Goal: Communication & Community: Answer question/provide support

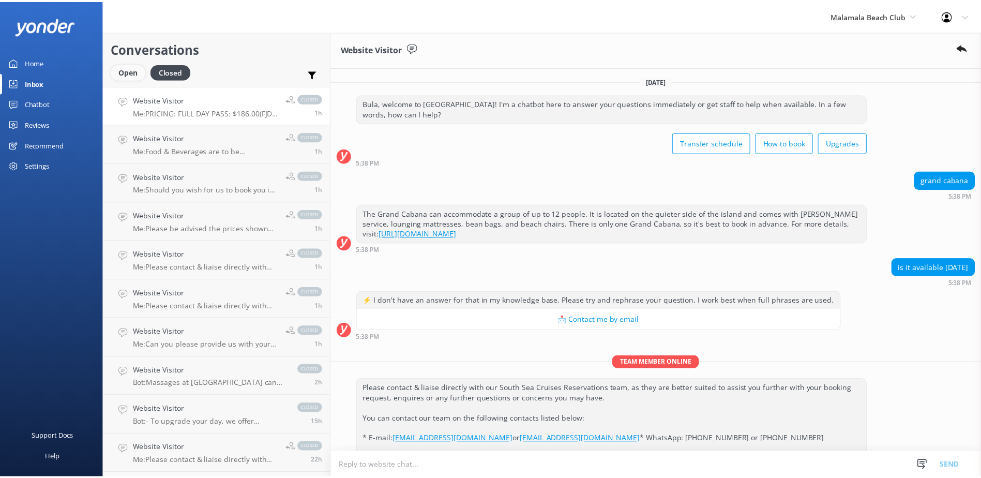
scroll to position [437, 0]
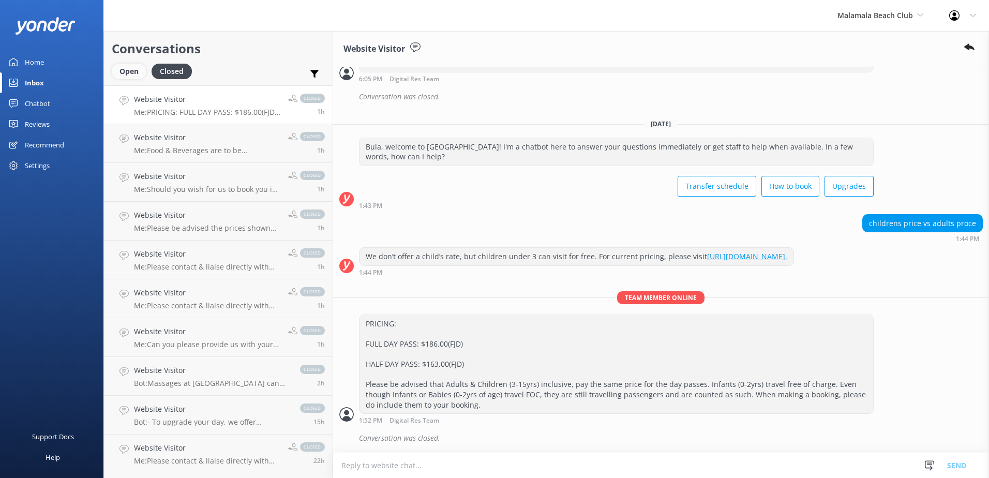
drag, startPoint x: 133, startPoint y: 69, endPoint x: 136, endPoint y: 74, distance: 6.2
click at [133, 69] on div "Open" at bounding box center [129, 72] width 35 height 16
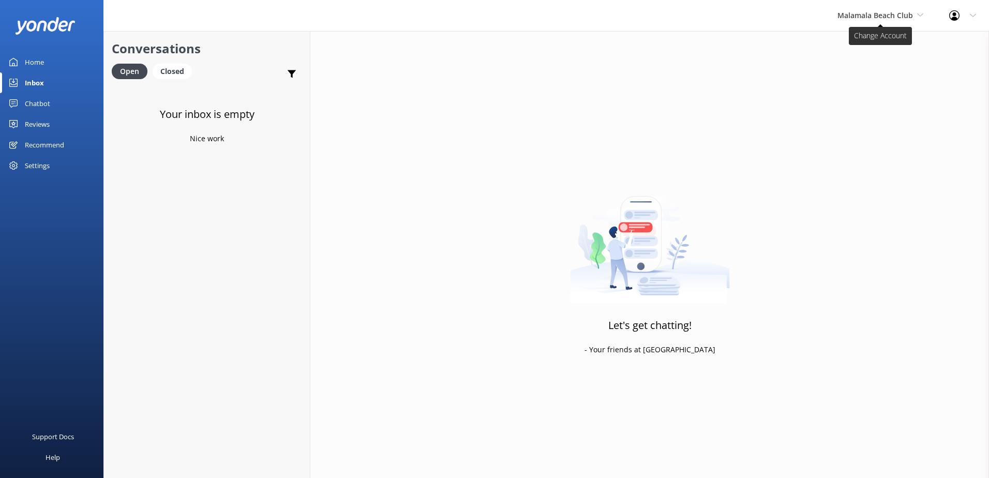
click at [862, 16] on span "Malamala Beach Club" at bounding box center [875, 15] width 76 height 10
click at [858, 115] on link "Awesome Adventures Fiji" at bounding box center [875, 118] width 103 height 25
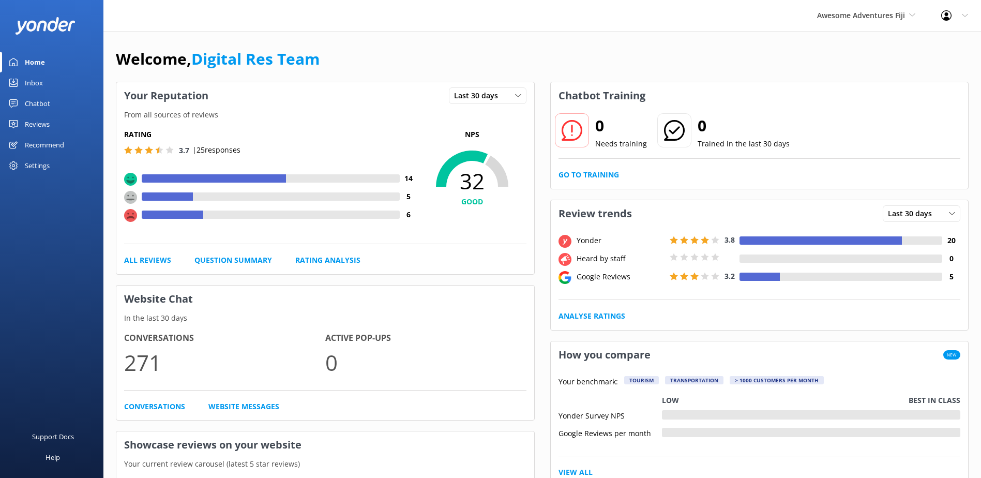
click at [27, 81] on div "Inbox" at bounding box center [34, 82] width 18 height 21
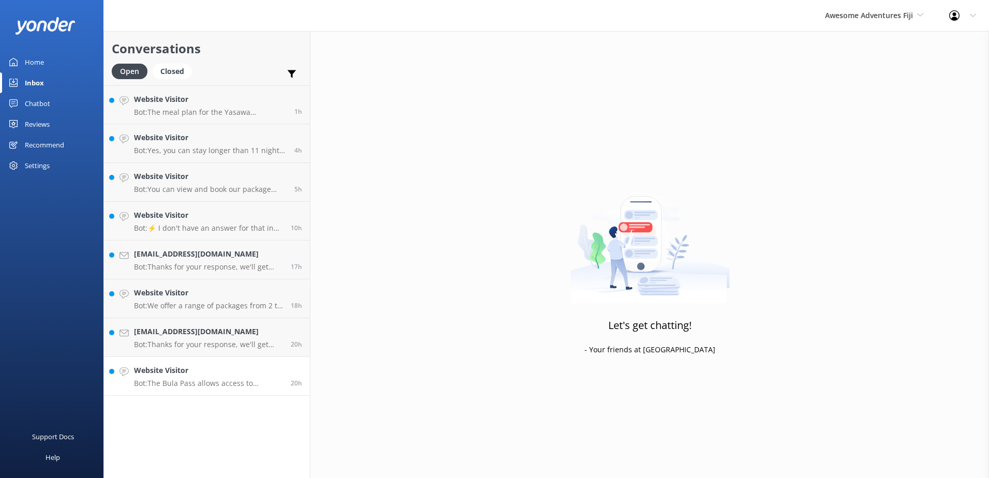
click at [213, 371] on h4 "Website Visitor" at bounding box center [208, 370] width 149 height 11
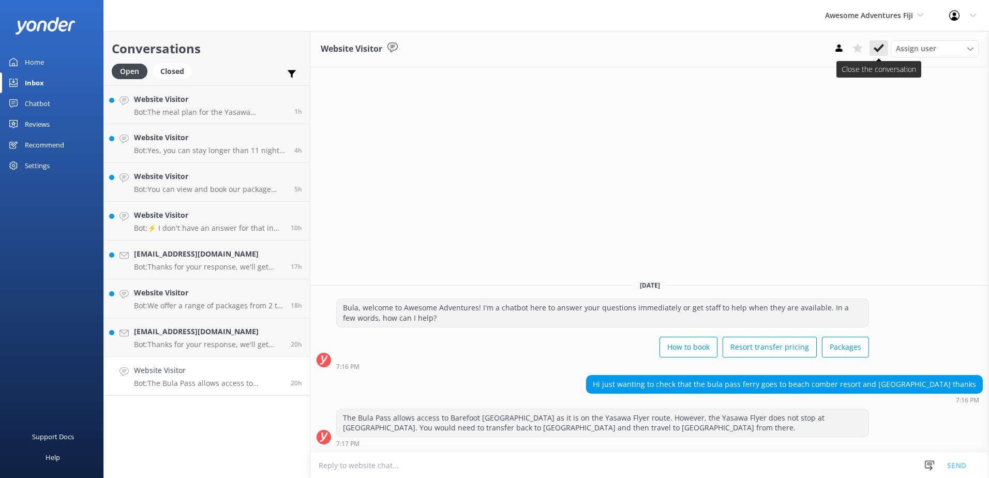
click at [883, 46] on use at bounding box center [879, 48] width 10 height 8
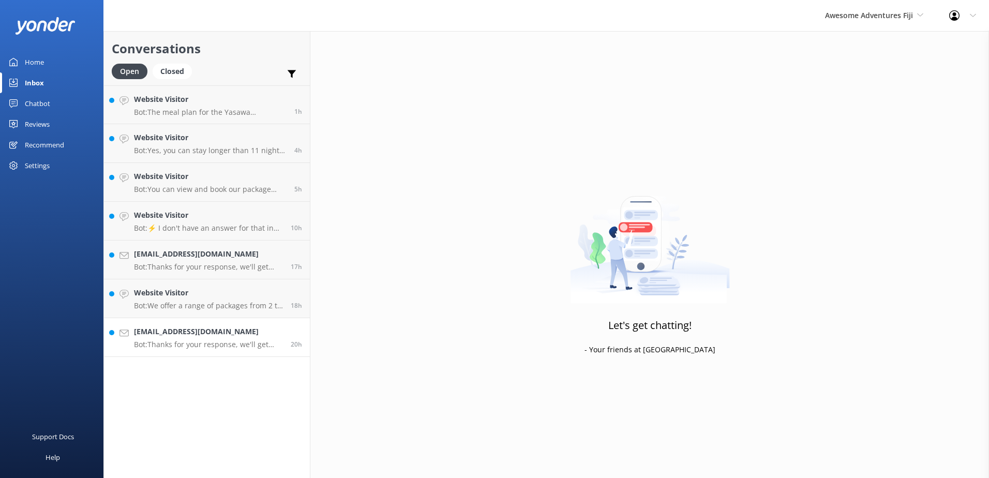
click at [288, 327] on div "20h" at bounding box center [292, 337] width 19 height 23
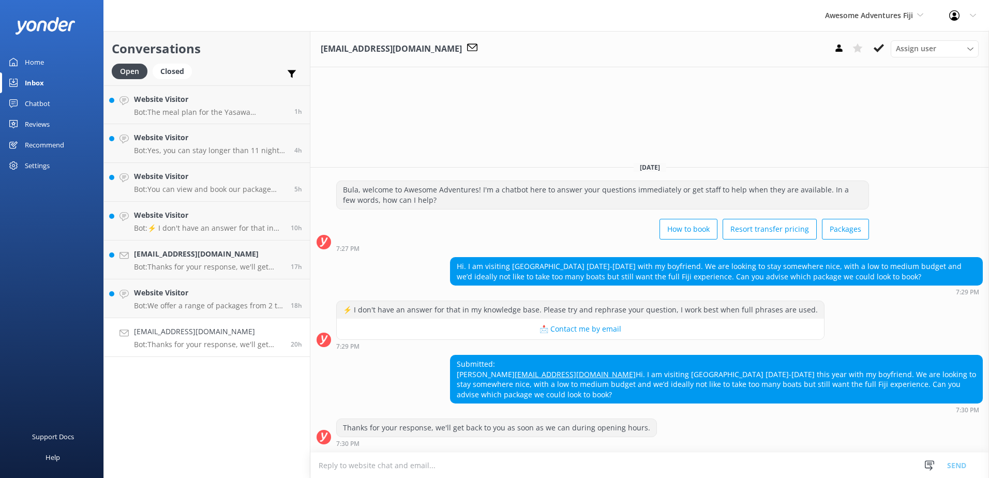
click at [700, 44] on div "Georgiesandhar@hotmail.com Assign user Sonya Alyssa Digital Res Team Ana Raqita…" at bounding box center [649, 49] width 679 height 36
click at [370, 469] on textarea at bounding box center [649, 465] width 679 height 25
paste textarea "Please contact & liaise directly with our Awesome Adventures Fiji Reservations …"
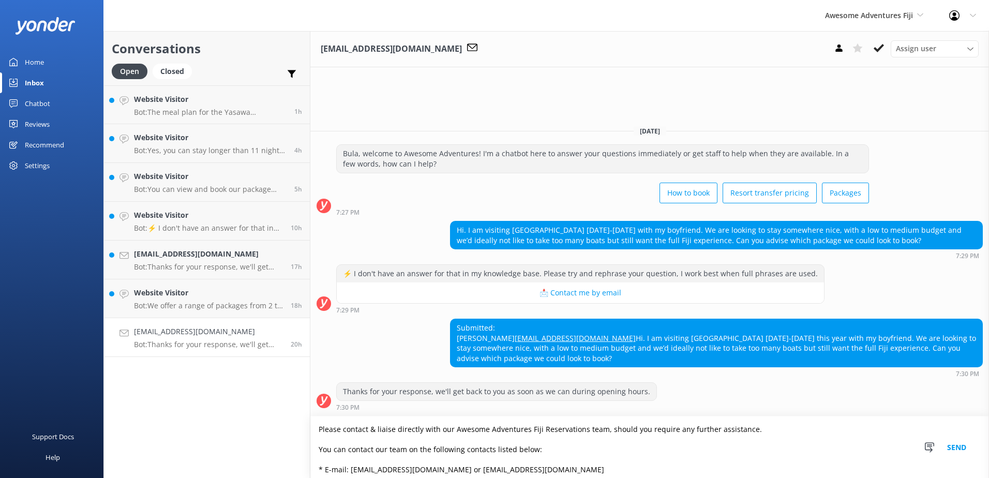
type textarea "Please contact & liaise directly with our Awesome Adventures Fiji Reservations …"
click at [958, 445] on button "Send" at bounding box center [956, 447] width 39 height 62
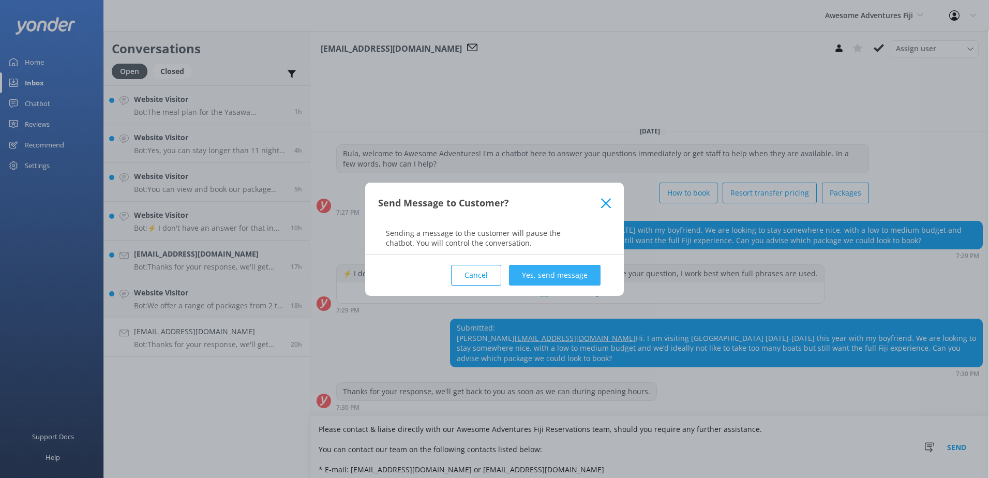
click at [569, 279] on button "Yes, send message" at bounding box center [555, 275] width 92 height 21
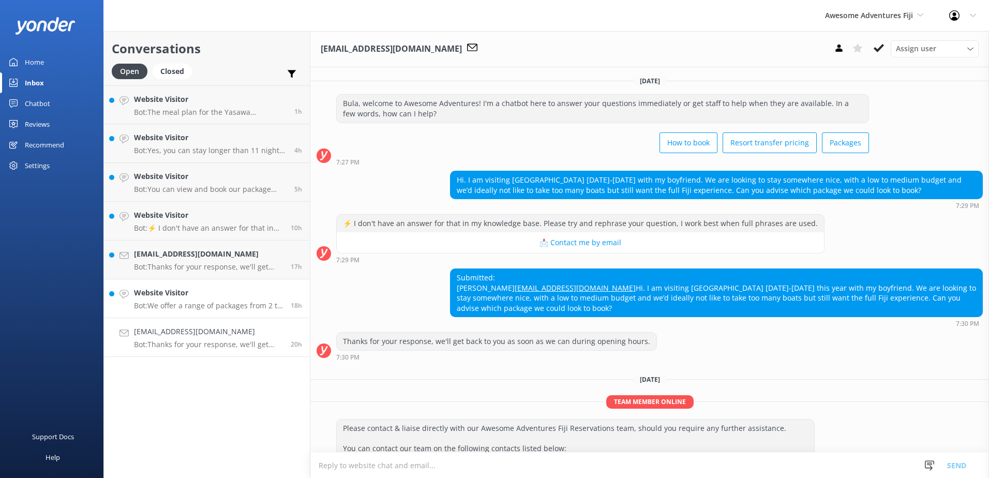
scroll to position [27, 0]
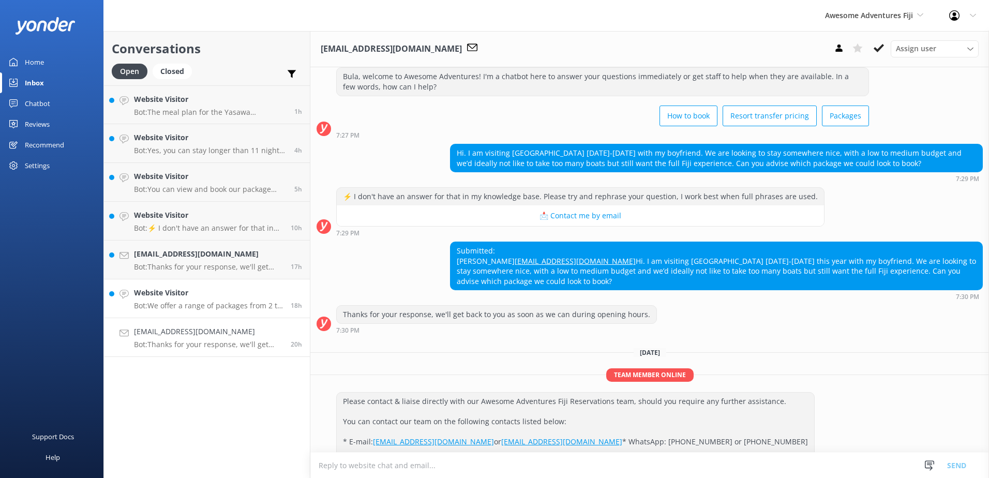
click at [213, 297] on h4 "Website Visitor" at bounding box center [208, 292] width 149 height 11
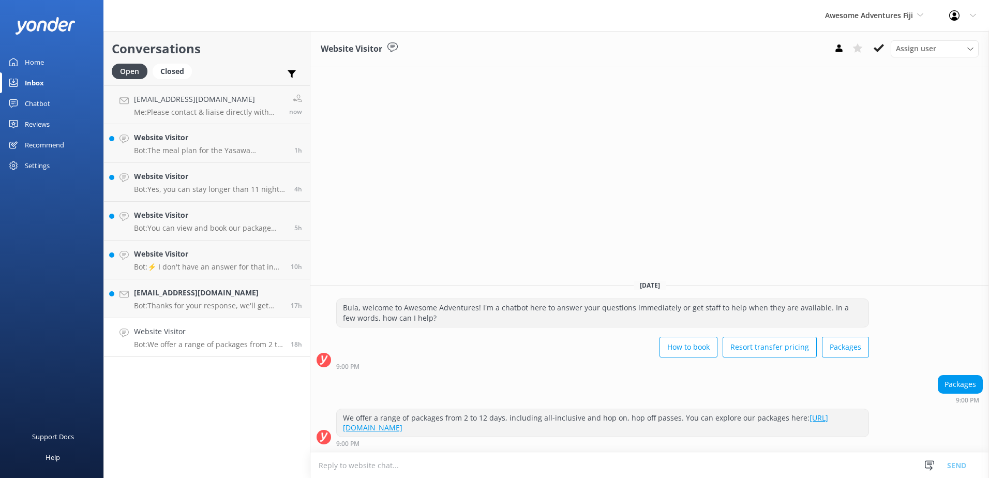
click at [875, 44] on icon at bounding box center [879, 48] width 10 height 10
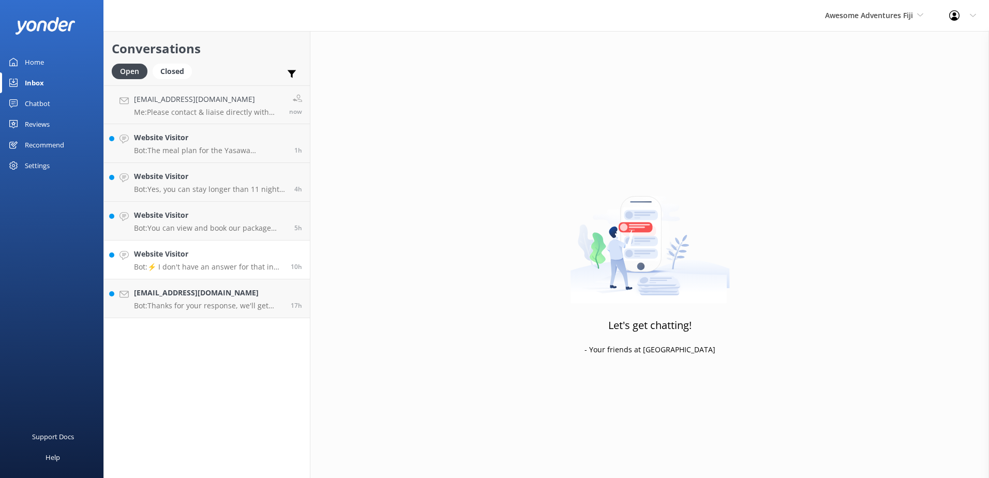
click at [219, 259] on h4 "Website Visitor" at bounding box center [208, 253] width 149 height 11
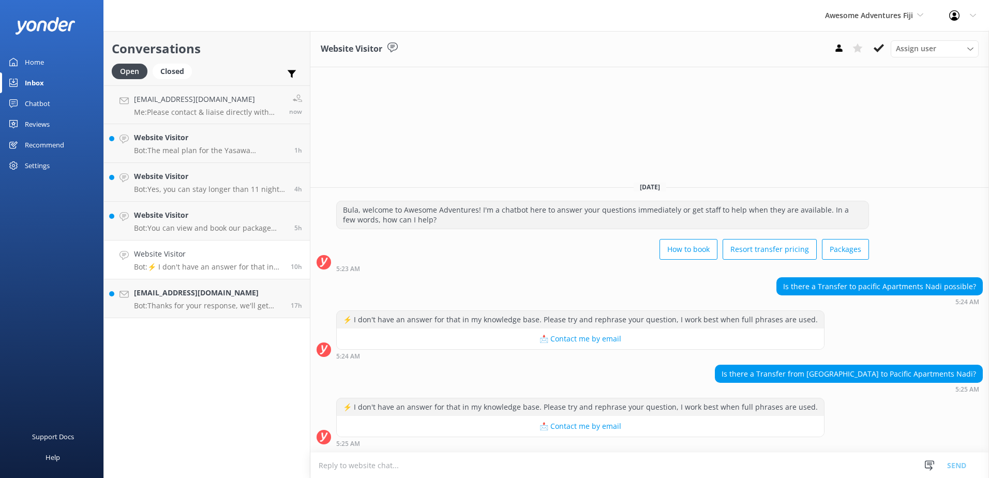
click at [482, 470] on textarea at bounding box center [649, 465] width 679 height 25
type textarea "w"
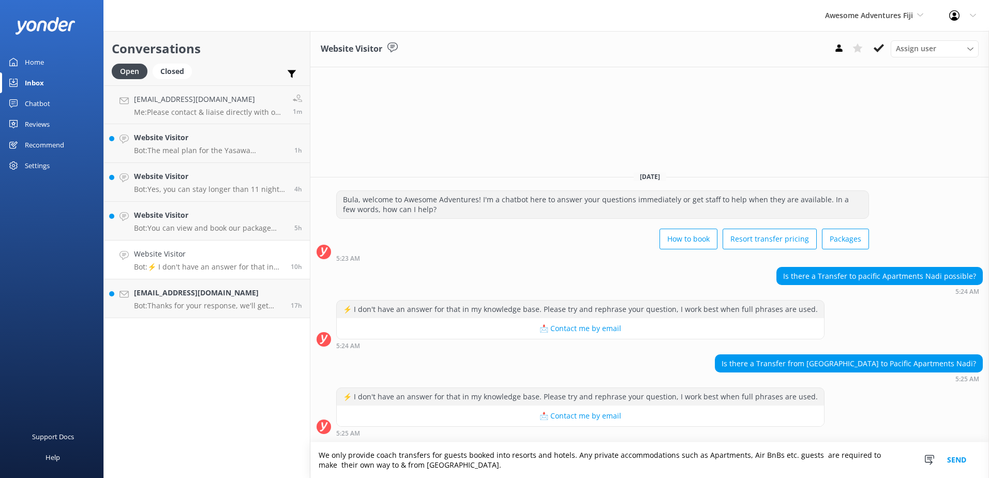
drag, startPoint x: 452, startPoint y: 469, endPoint x: 264, endPoint y: 459, distance: 188.0
click at [264, 459] on div "Conversations Open Closed Important Assigned to me Unassigned Georgiesandhar@ho…" at bounding box center [546, 254] width 886 height 447
type textarea "We only provide coach transfers for guests booked into resorts and hotels. Any …"
click at [963, 456] on button "Send" at bounding box center [956, 460] width 39 height 36
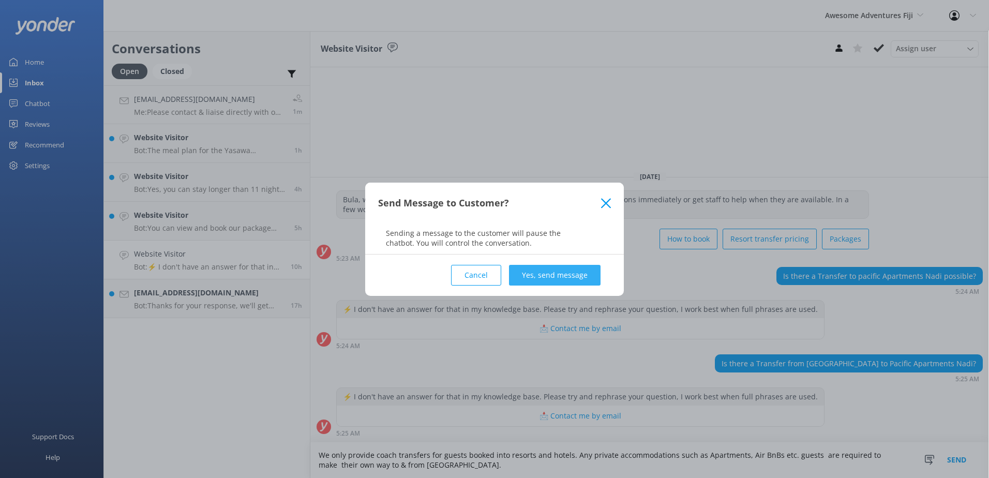
click at [586, 273] on button "Yes, send message" at bounding box center [555, 275] width 92 height 21
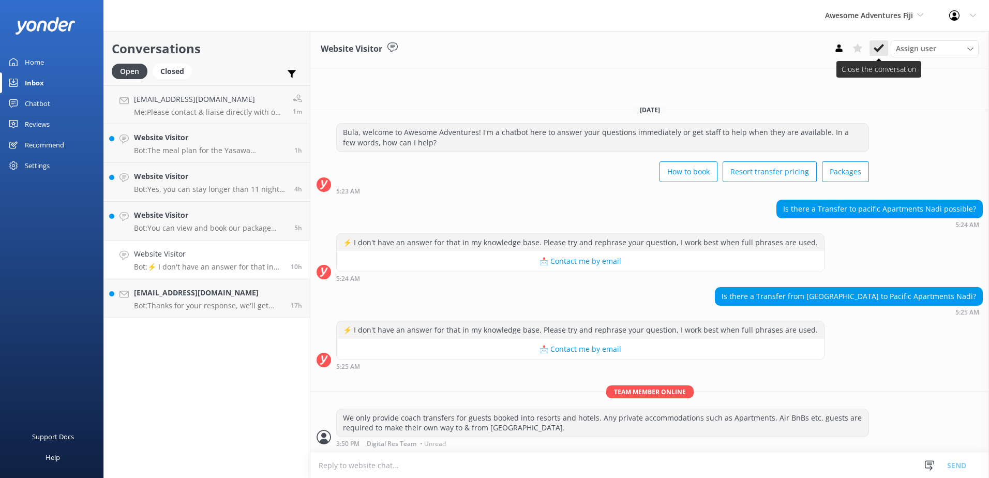
click at [875, 55] on button at bounding box center [878, 48] width 19 height 16
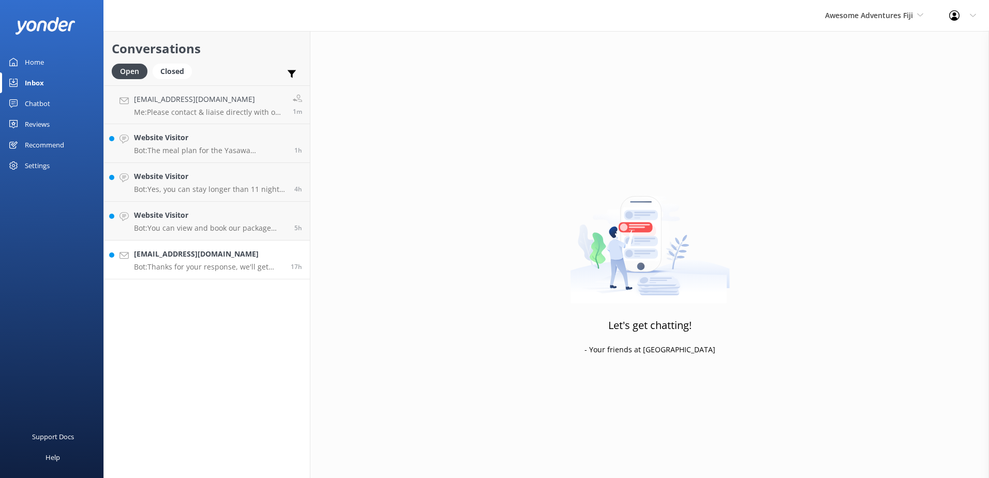
click at [289, 251] on div "17h" at bounding box center [292, 259] width 19 height 23
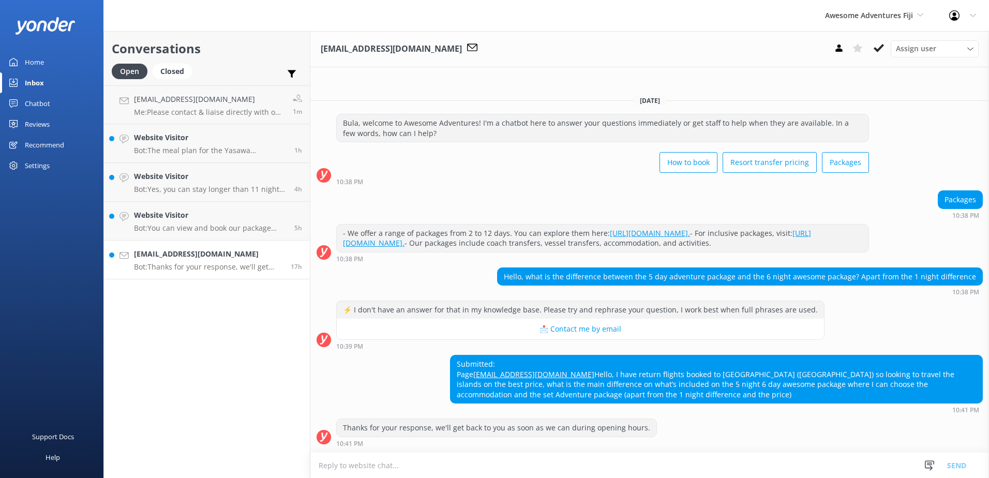
scroll to position [1, 0]
click at [378, 471] on textarea at bounding box center [649, 465] width 679 height 25
paste textarea "Please contact & liaise directly with our Awesome Adventures Fiji Reservations …"
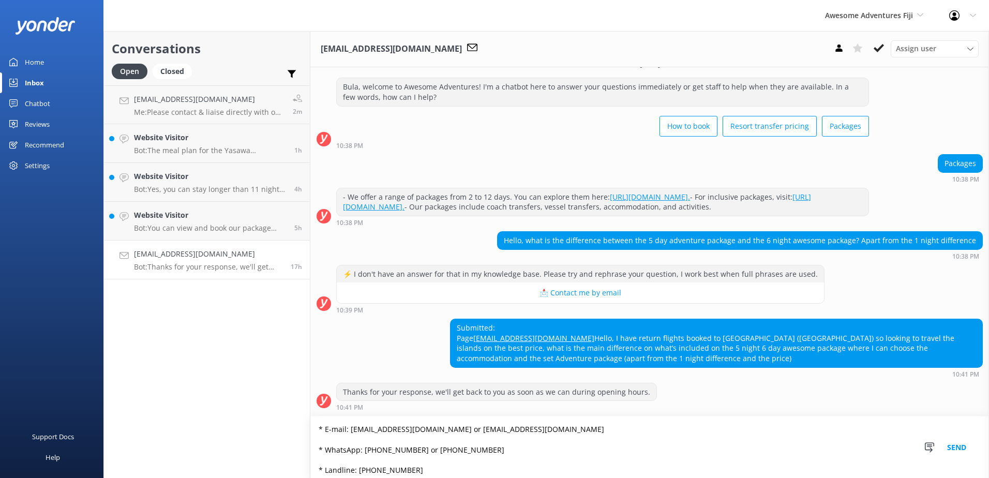
scroll to position [0, 0]
type textarea "Please contact & liaise directly with our Awesome Adventures Fiji Reservations …"
click at [956, 448] on button "Send" at bounding box center [956, 447] width 39 height 62
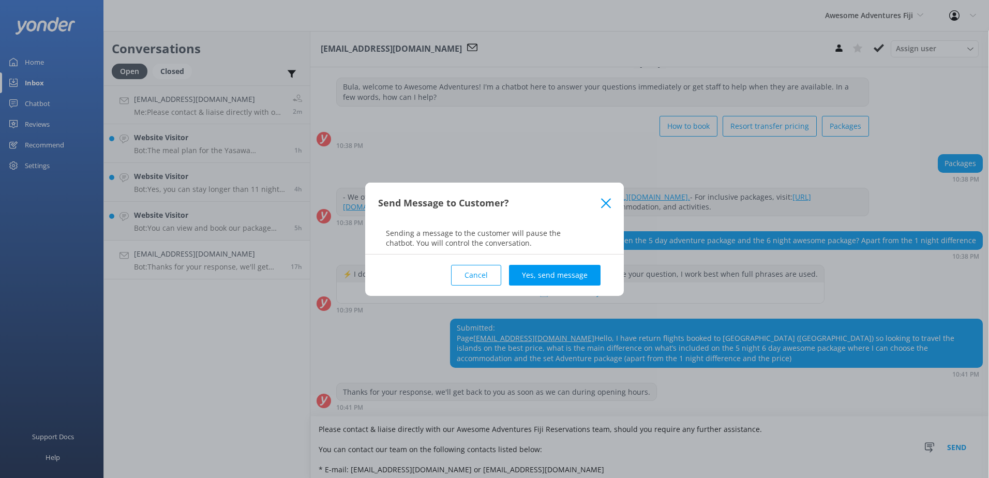
click at [536, 271] on button "Yes, send message" at bounding box center [555, 275] width 92 height 21
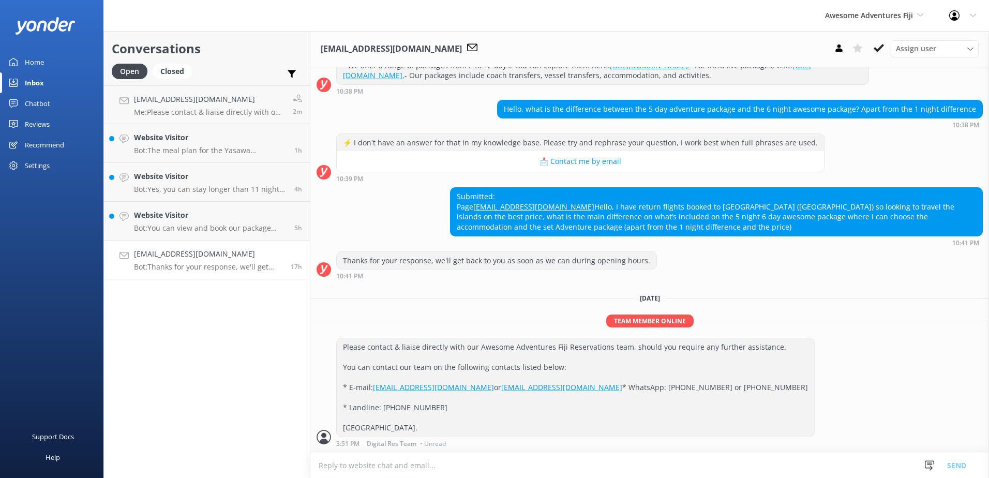
scroll to position [188, 0]
click at [881, 41] on button at bounding box center [878, 48] width 19 height 16
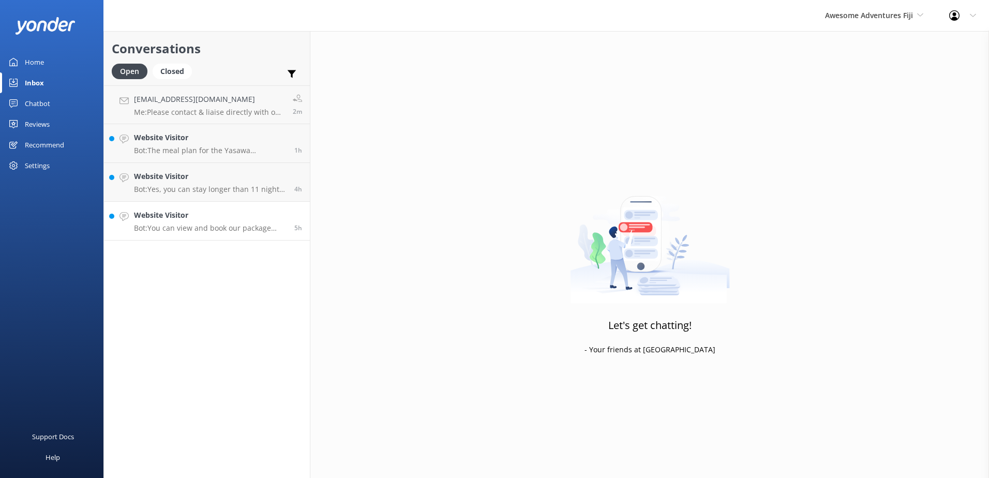
click at [233, 219] on h4 "Website Visitor" at bounding box center [210, 214] width 153 height 11
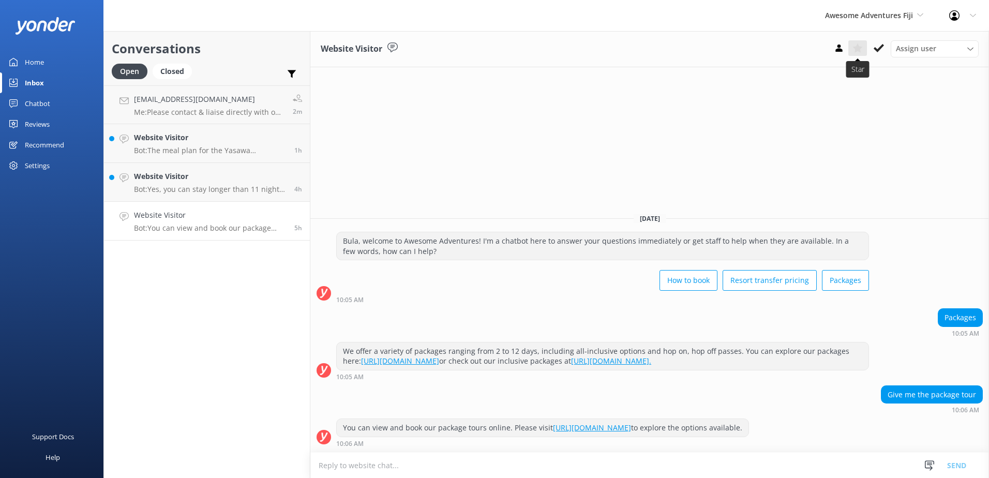
drag, startPoint x: 879, startPoint y: 48, endPoint x: 859, endPoint y: 50, distance: 19.8
click at [869, 49] on button at bounding box center [878, 48] width 19 height 16
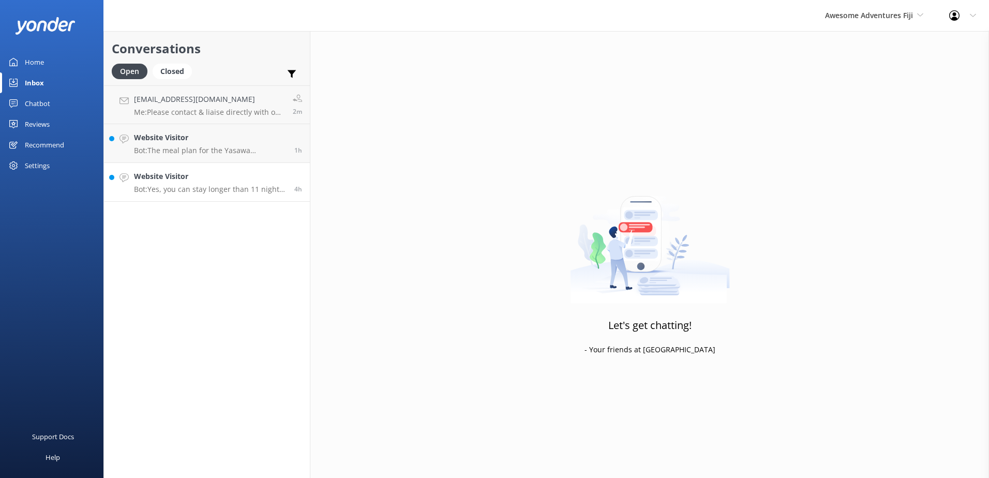
click at [291, 169] on link "Website Visitor Bot: Yes, you can stay longer than 11 nights. You might conside…" at bounding box center [207, 182] width 206 height 39
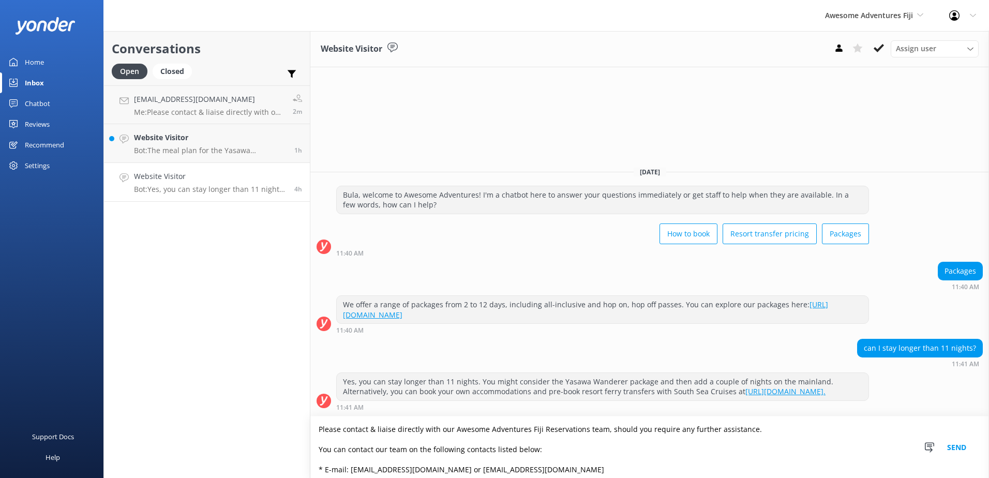
type textarea "Please contact & liaise directly with our Awesome Adventures Fiji Reservations …"
click at [950, 446] on button "Send" at bounding box center [956, 447] width 39 height 62
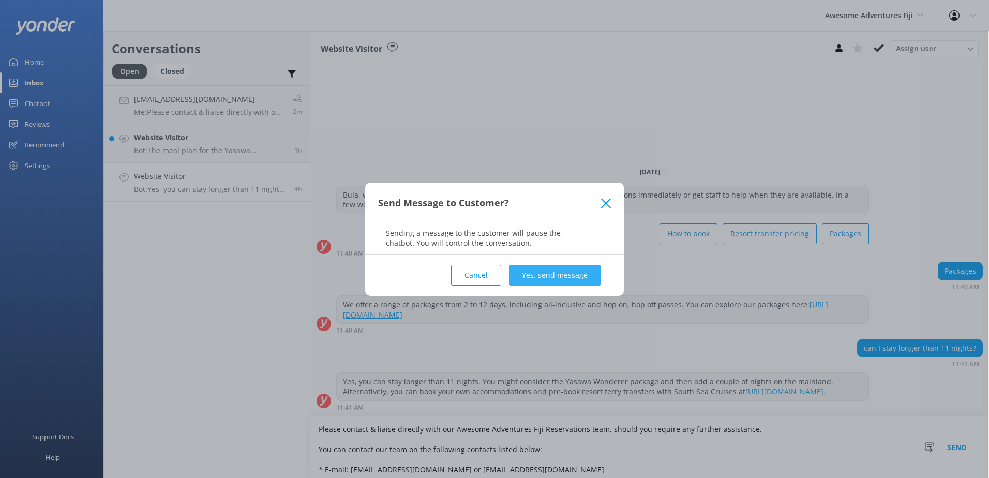
click at [542, 275] on button "Yes, send message" at bounding box center [555, 275] width 92 height 21
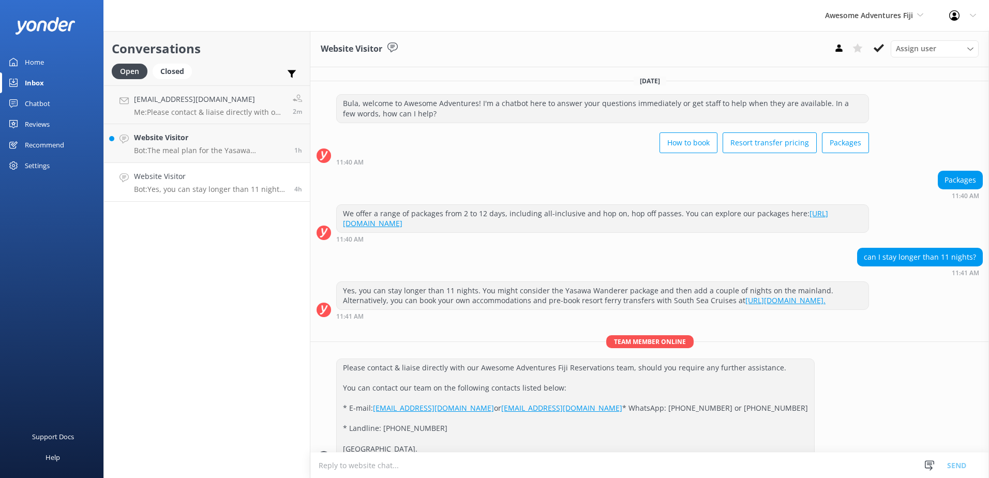
scroll to position [52, 0]
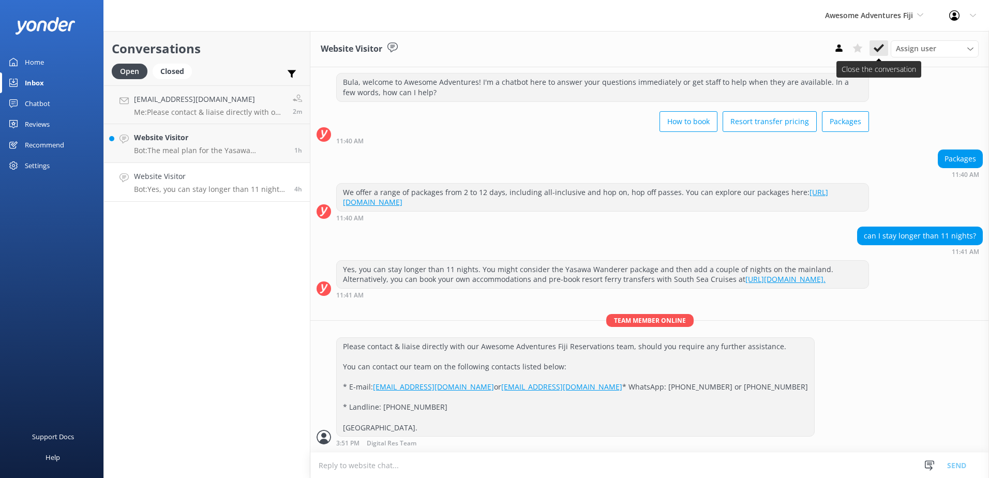
click at [884, 48] on button at bounding box center [878, 48] width 19 height 16
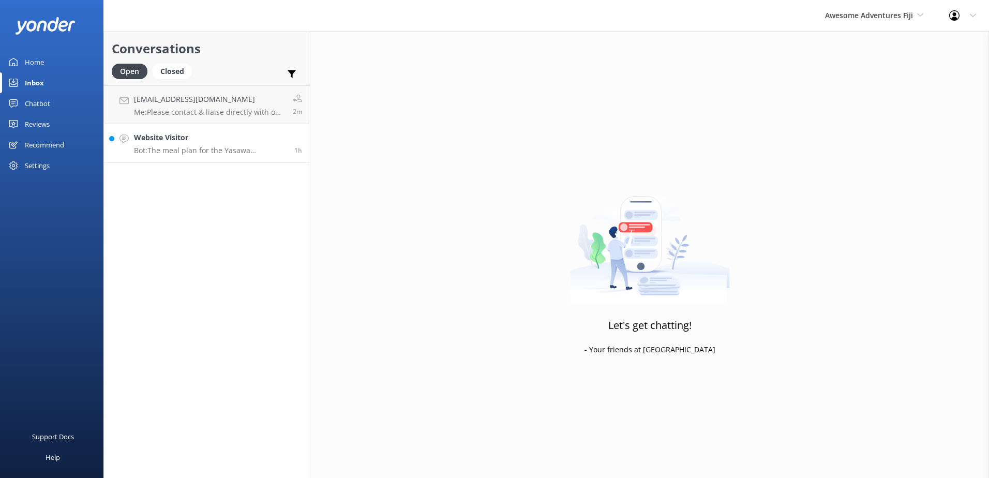
click at [291, 138] on div "1h" at bounding box center [295, 143] width 16 height 23
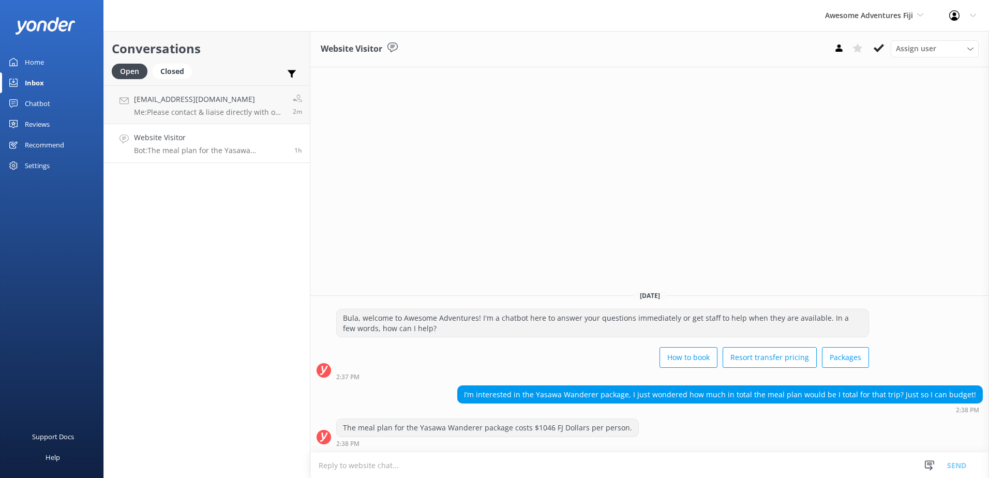
click at [353, 466] on textarea at bounding box center [649, 465] width 679 height 25
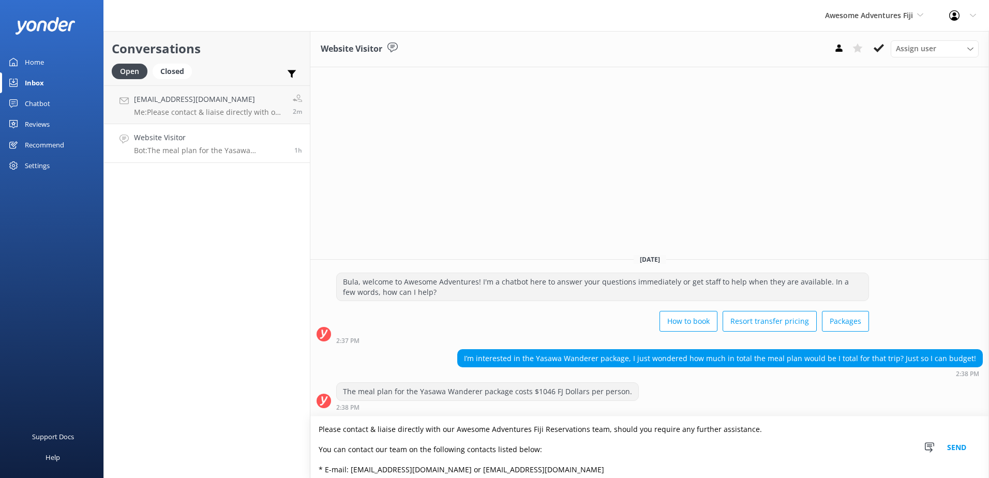
type textarea "Please contact & liaise directly with our Awesome Adventures Fiji Reservations …"
click at [966, 445] on button "Send" at bounding box center [956, 447] width 39 height 62
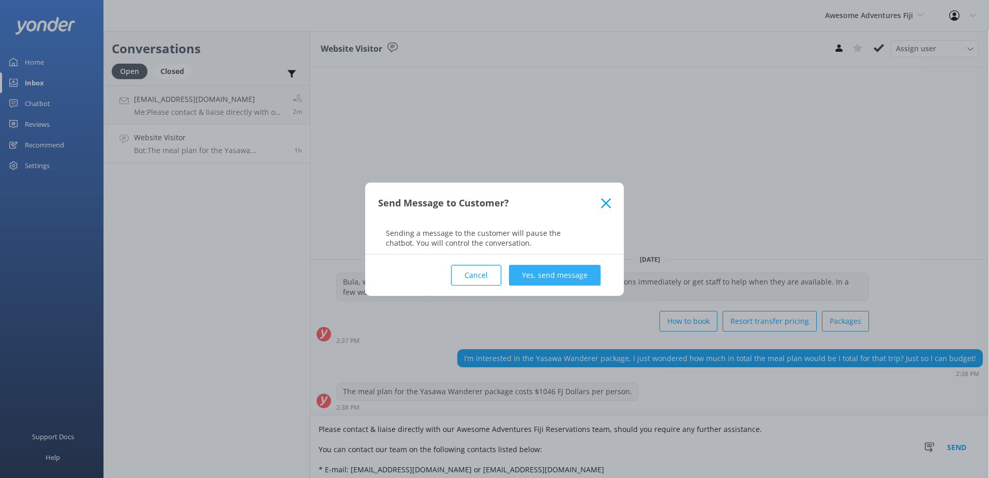
click at [546, 274] on button "Yes, send message" at bounding box center [555, 275] width 92 height 21
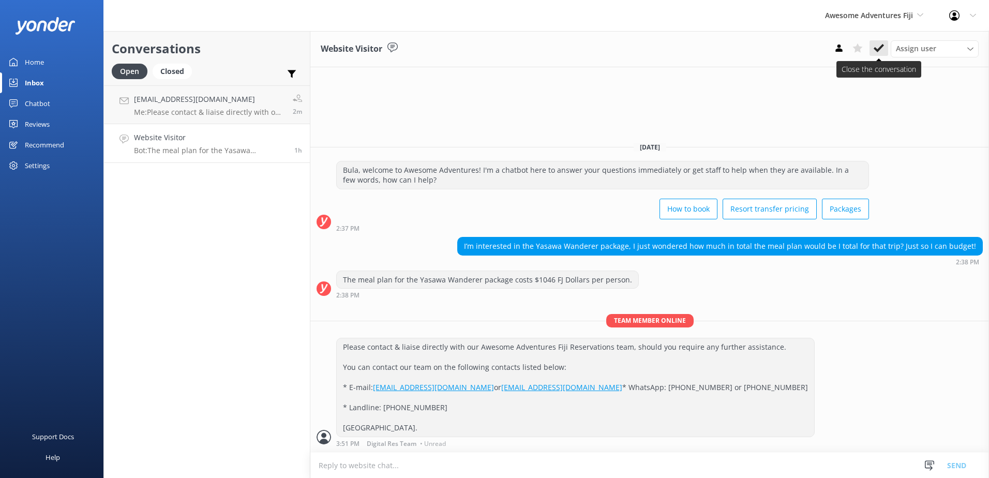
click at [882, 50] on icon at bounding box center [879, 48] width 10 height 10
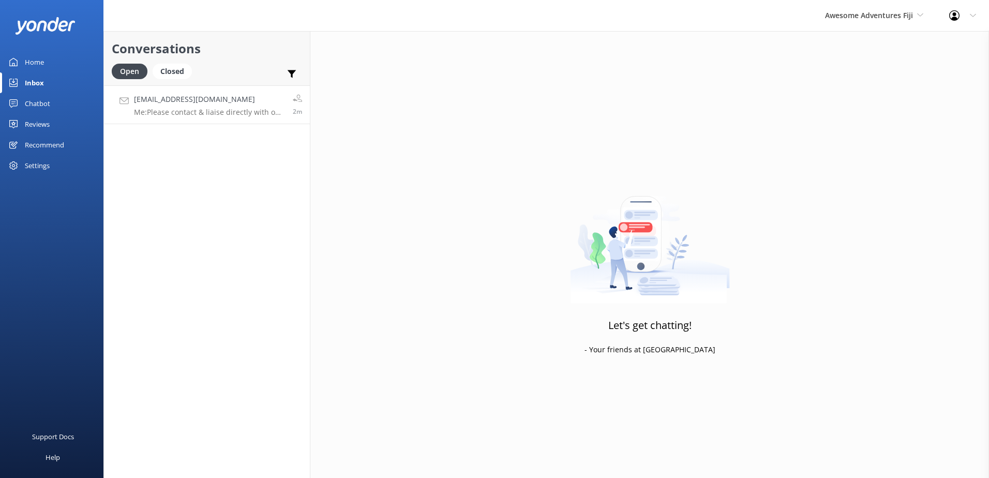
drag, startPoint x: 243, startPoint y: 106, endPoint x: 261, endPoint y: 104, distance: 18.1
click at [243, 106] on div "Georgiesandhar@hotmail.com Me: Please contact & liaise directly with our Awesom…" at bounding box center [209, 105] width 151 height 22
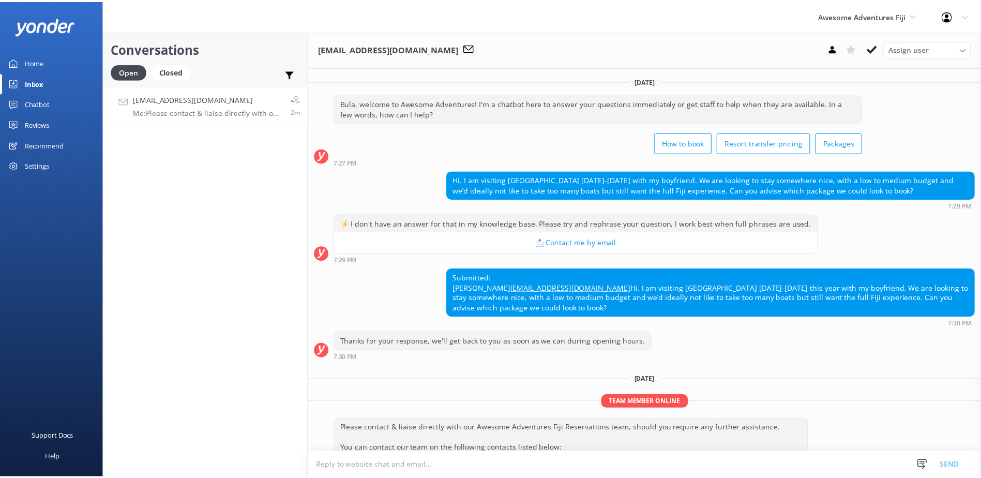
scroll to position [122, 0]
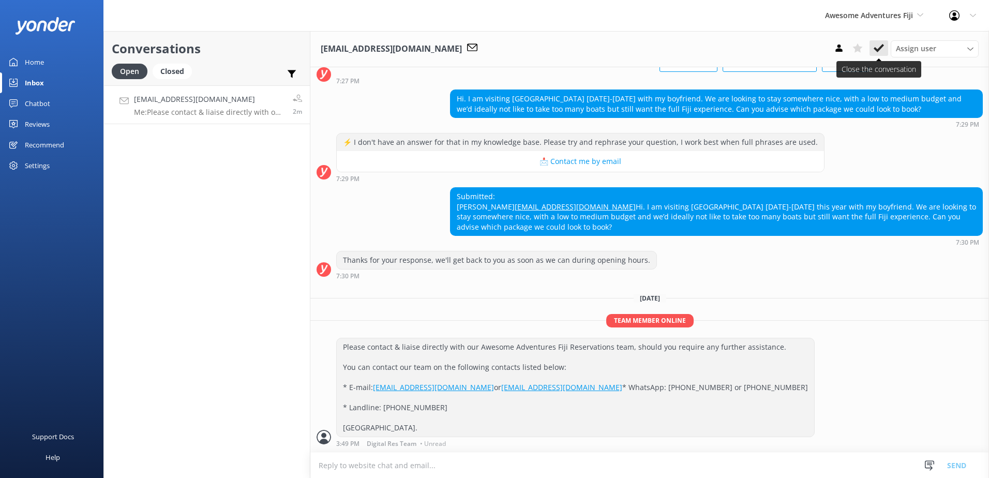
click at [879, 44] on icon at bounding box center [879, 48] width 10 height 10
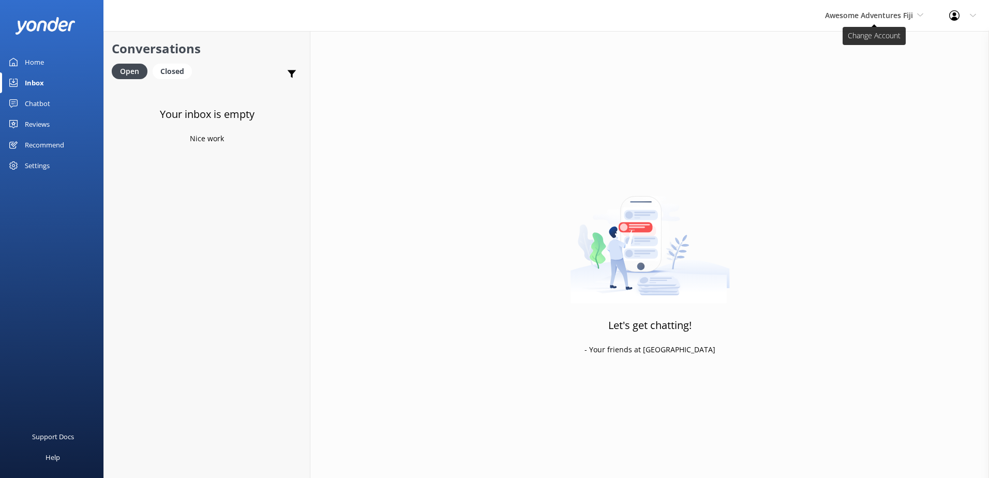
click at [904, 17] on span "Awesome Adventures Fiji" at bounding box center [869, 15] width 88 height 10
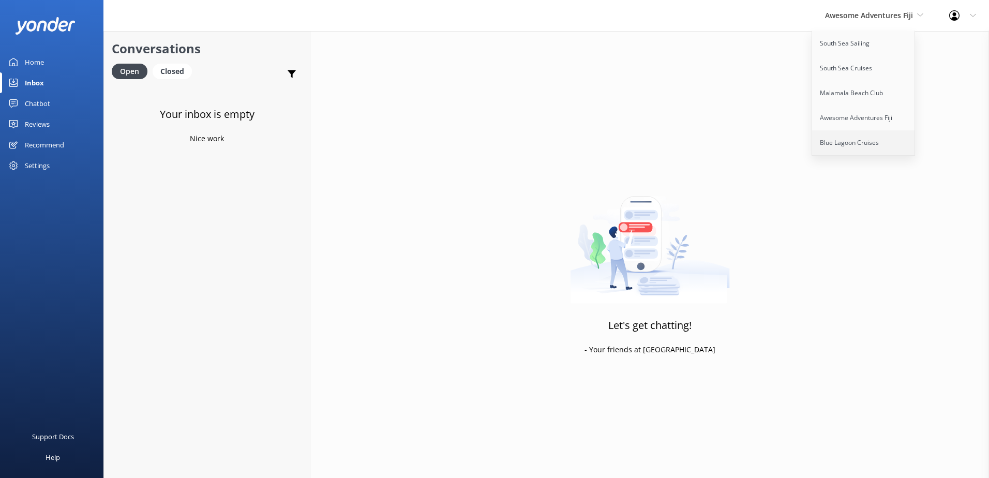
click at [850, 138] on link "Blue Lagoon Cruises" at bounding box center [863, 142] width 103 height 25
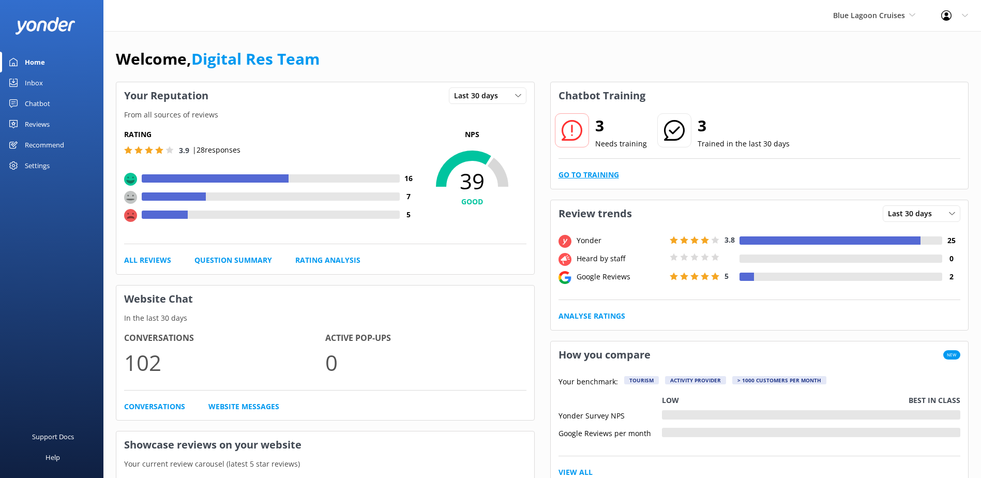
click at [607, 177] on link "Go to Training" at bounding box center [589, 174] width 61 height 11
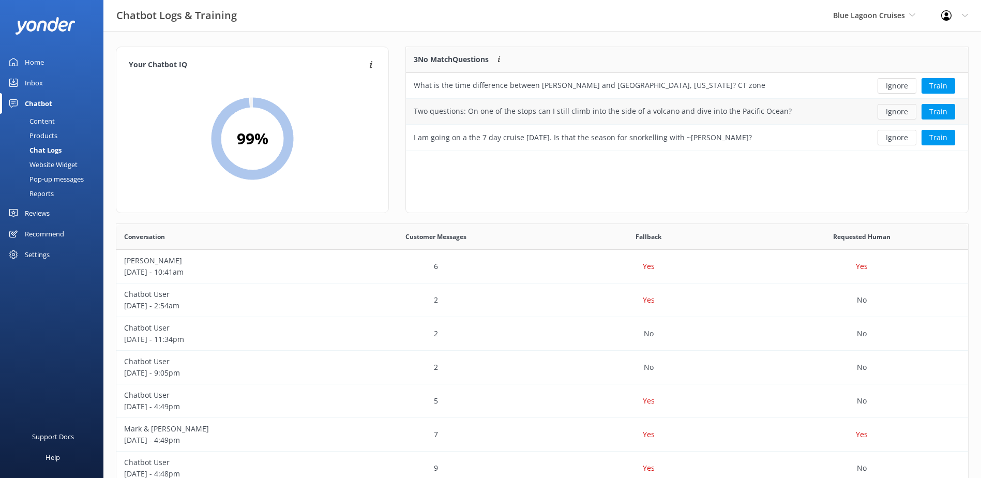
scroll to position [96, 554]
click at [905, 85] on button "Ignore" at bounding box center [897, 86] width 39 height 16
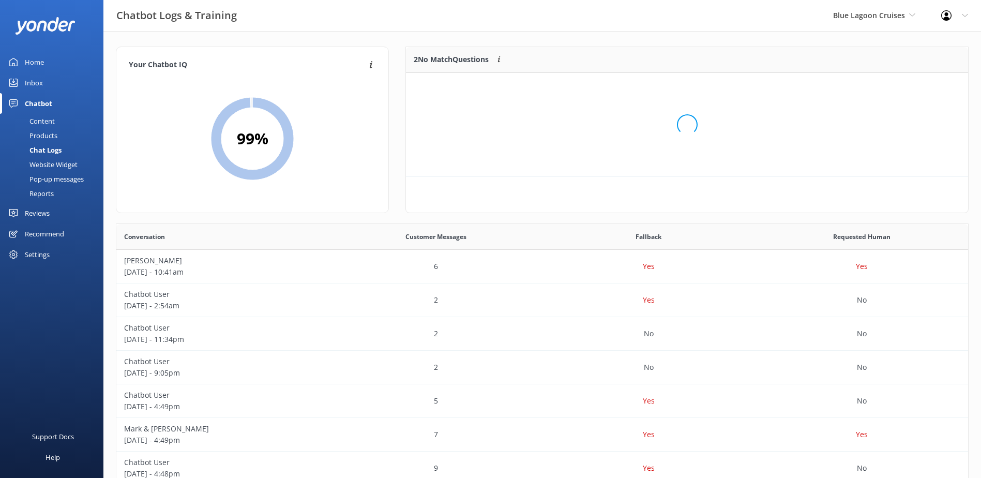
scroll to position [70, 554]
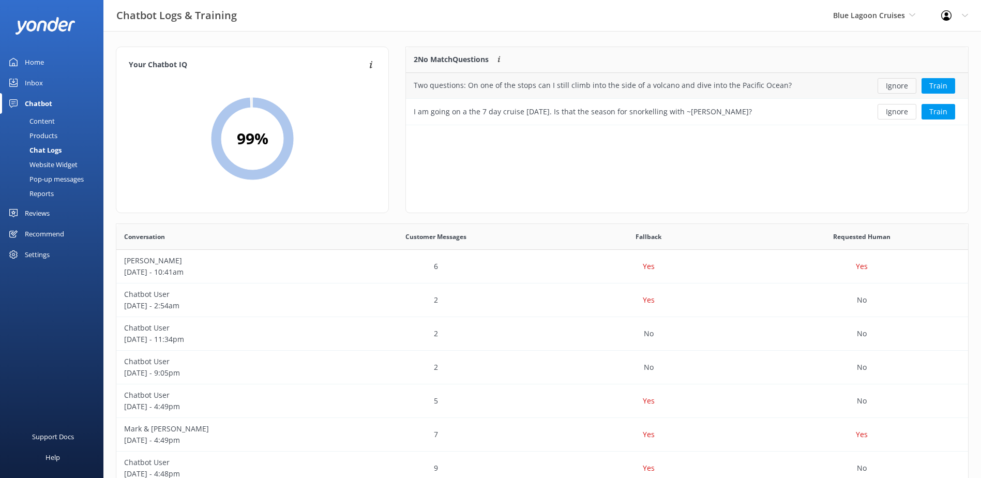
click at [898, 87] on button "Ignore" at bounding box center [897, 86] width 39 height 16
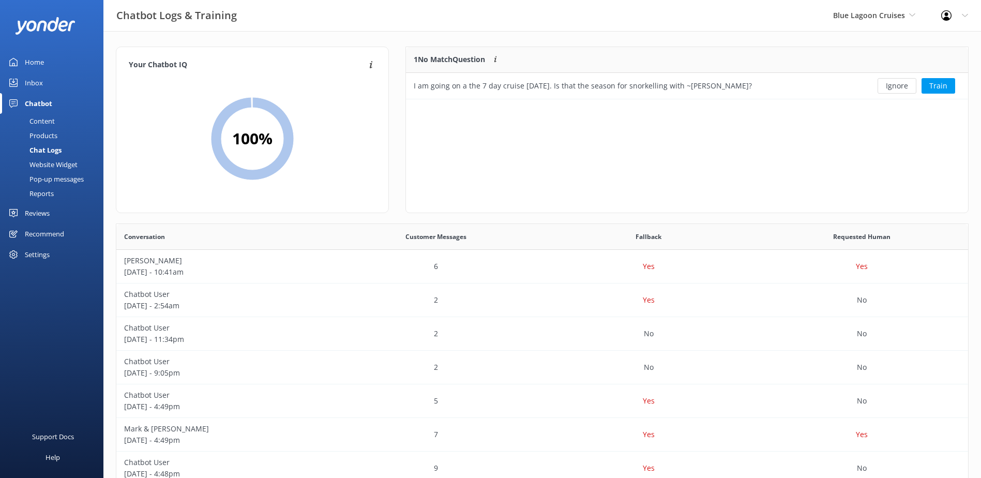
scroll to position [44, 554]
click at [897, 86] on button "Ignore" at bounding box center [897, 86] width 39 height 16
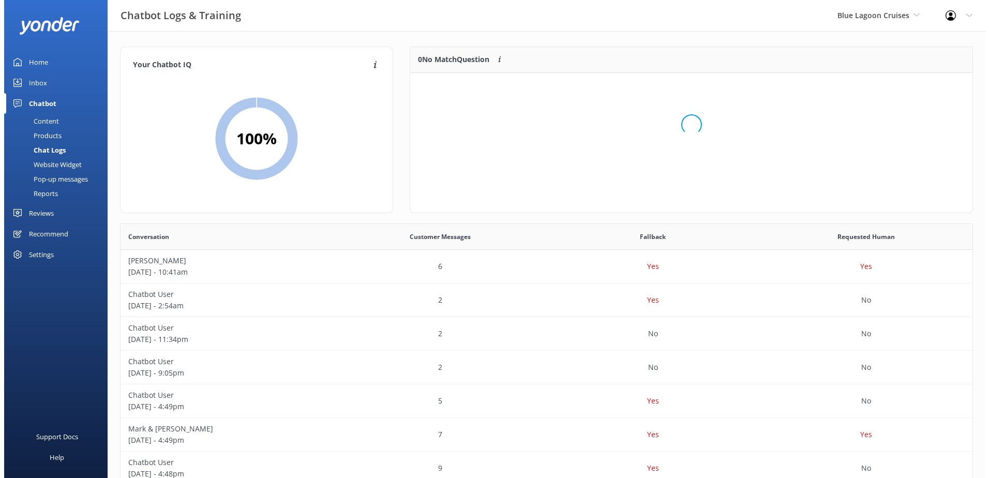
scroll to position [122, 554]
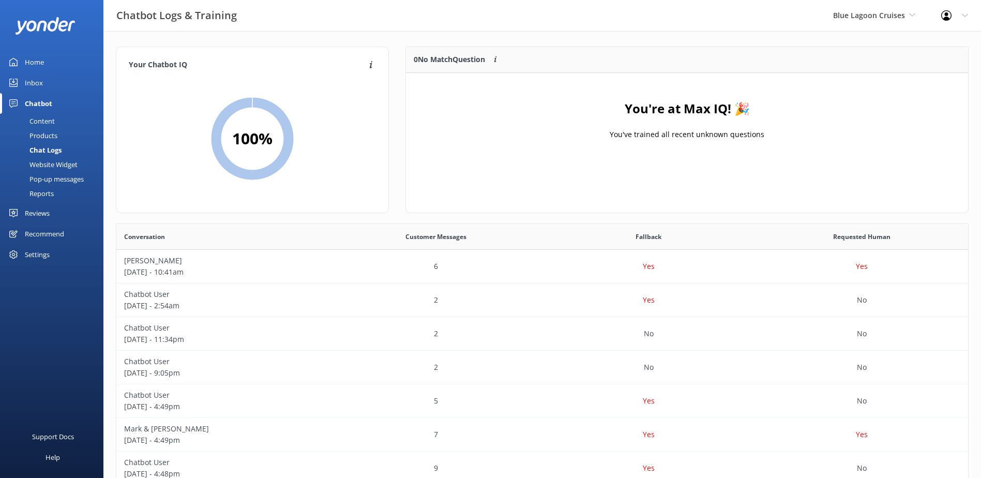
click at [29, 79] on div "Inbox" at bounding box center [34, 82] width 18 height 21
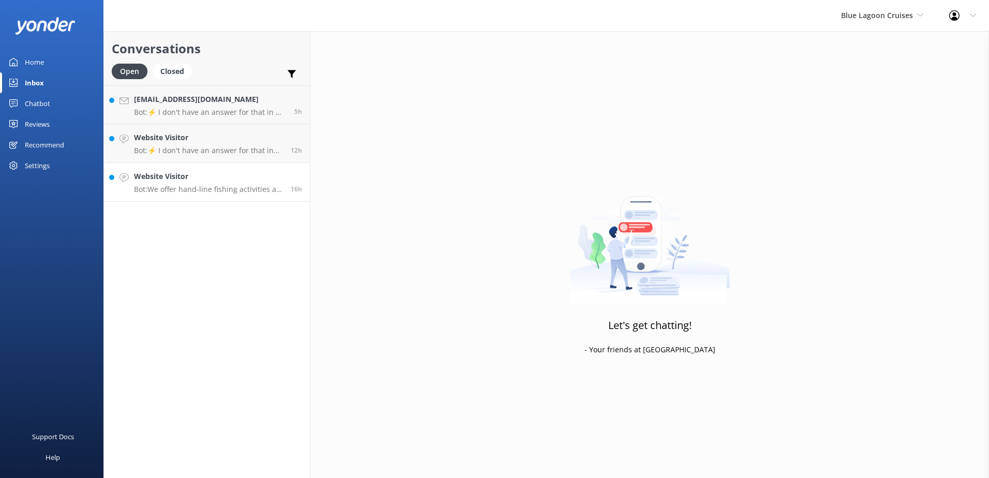
click at [213, 174] on h4 "Website Visitor" at bounding box center [208, 176] width 149 height 11
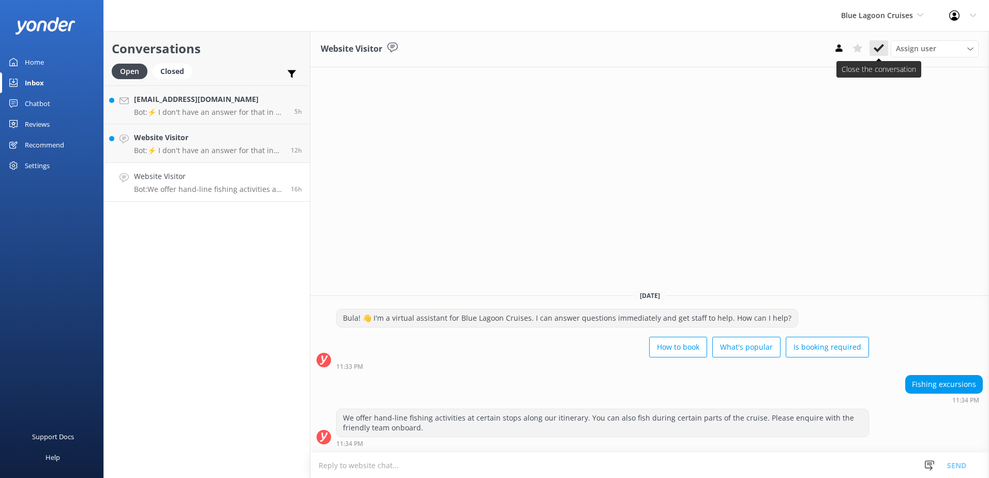
click at [883, 49] on icon at bounding box center [879, 48] width 10 height 10
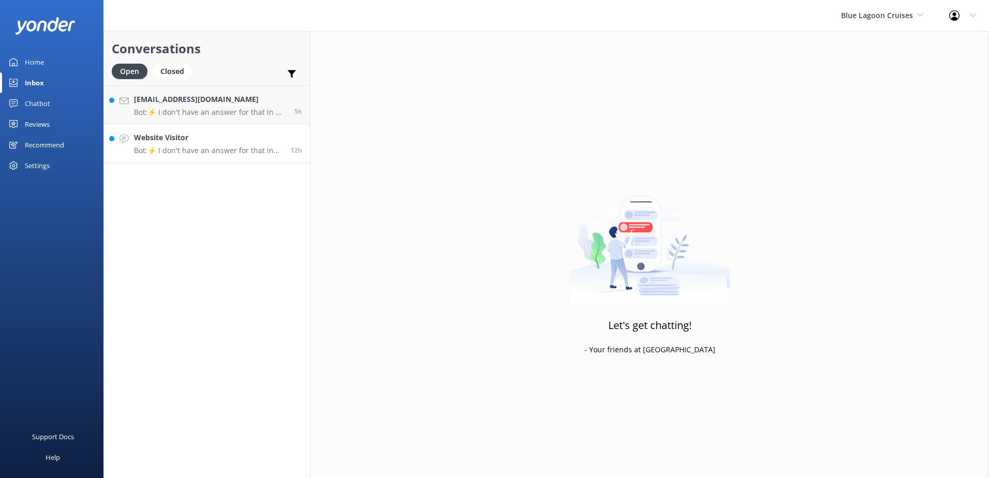
click at [250, 139] on h4 "Website Visitor" at bounding box center [208, 137] width 149 height 11
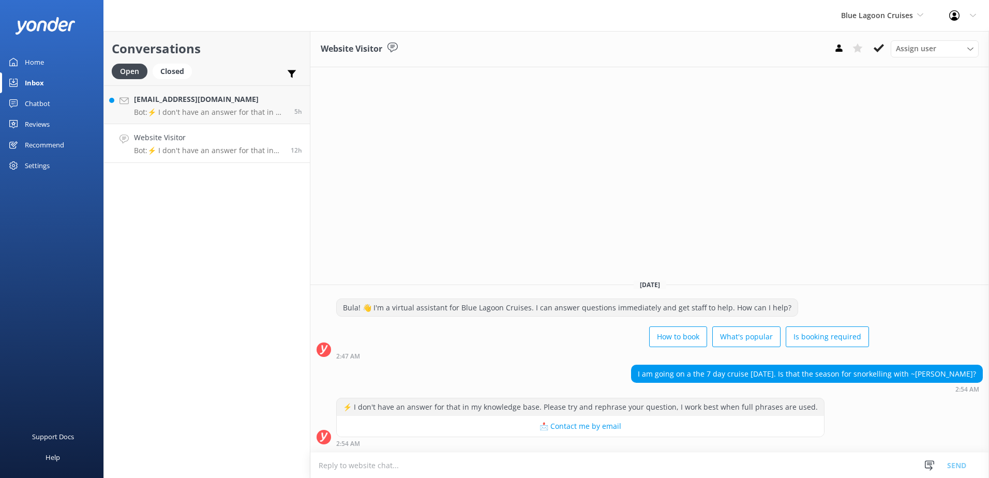
click at [478, 454] on textarea at bounding box center [649, 465] width 679 height 25
paste textarea "Please contact & liaise directly with our Blue Lagoon Cruises Reservations team…"
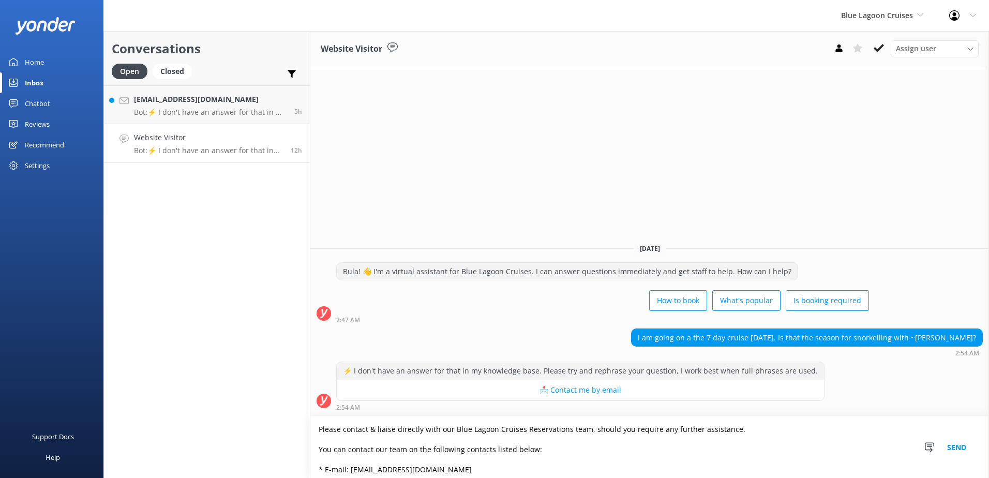
type textarea "Please contact & liaise directly with our Blue Lagoon Cruises Reservations team…"
click at [962, 444] on button "Send" at bounding box center [956, 447] width 39 height 62
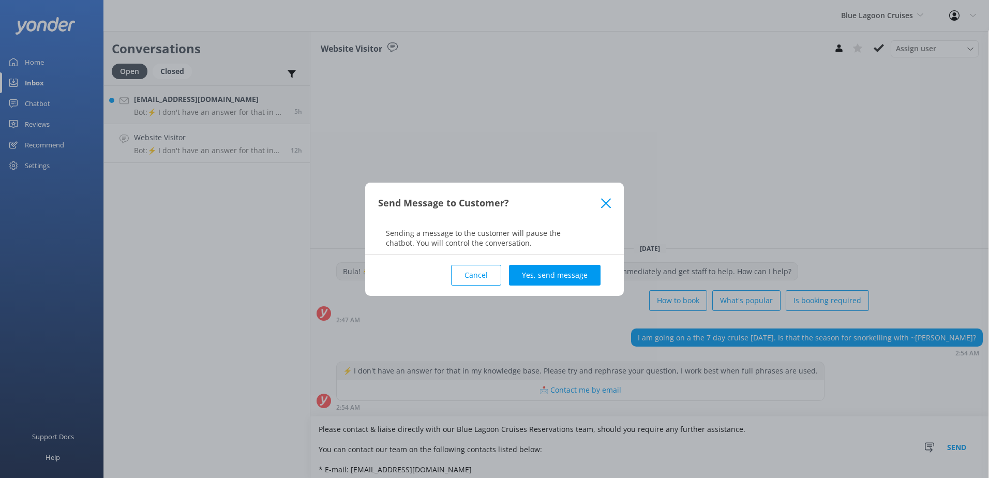
click at [567, 276] on button "Yes, send message" at bounding box center [555, 275] width 92 height 21
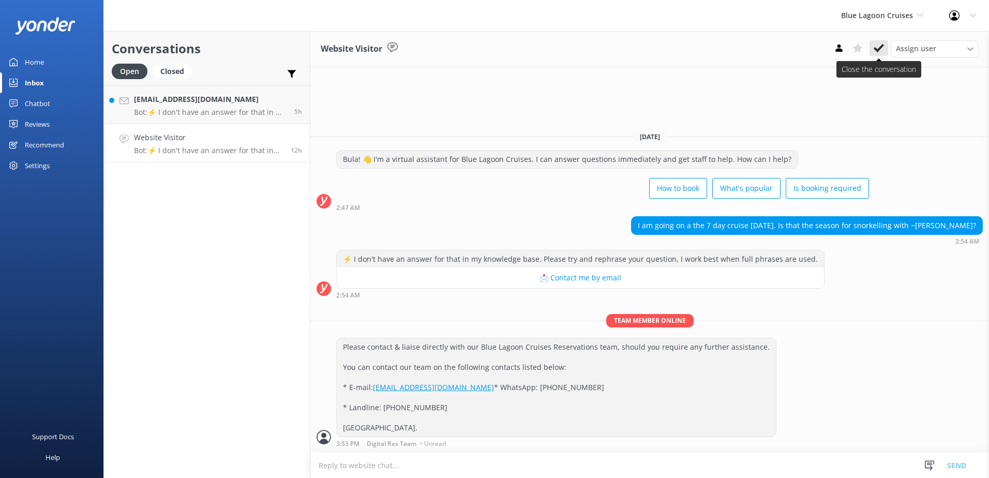
click at [874, 51] on icon at bounding box center [879, 48] width 10 height 10
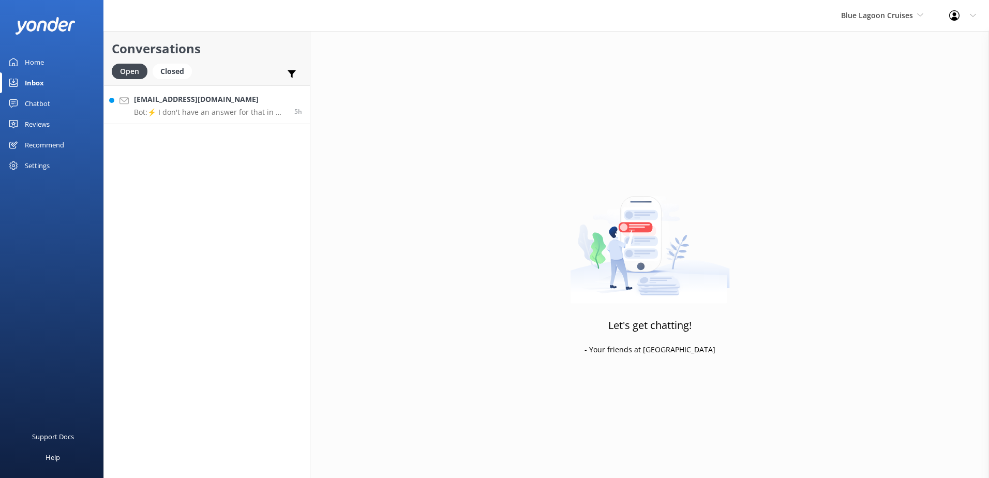
drag, startPoint x: 249, startPoint y: 108, endPoint x: 284, endPoint y: 113, distance: 35.6
click at [250, 107] on div "[EMAIL_ADDRESS][DOMAIN_NAME] Bot: ⚡ I don't have an answer for that in my knowl…" at bounding box center [210, 105] width 153 height 22
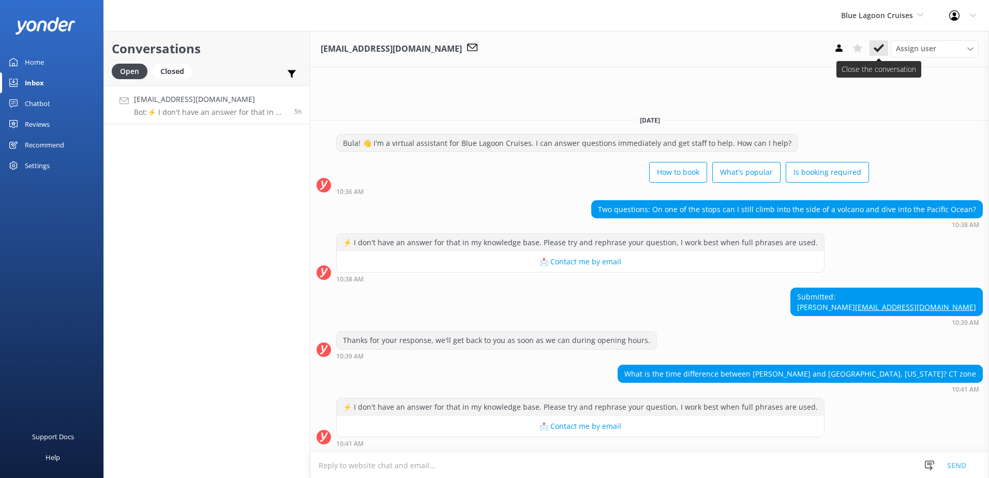
click at [879, 48] on use at bounding box center [879, 48] width 10 height 8
